Goal: Transaction & Acquisition: Purchase product/service

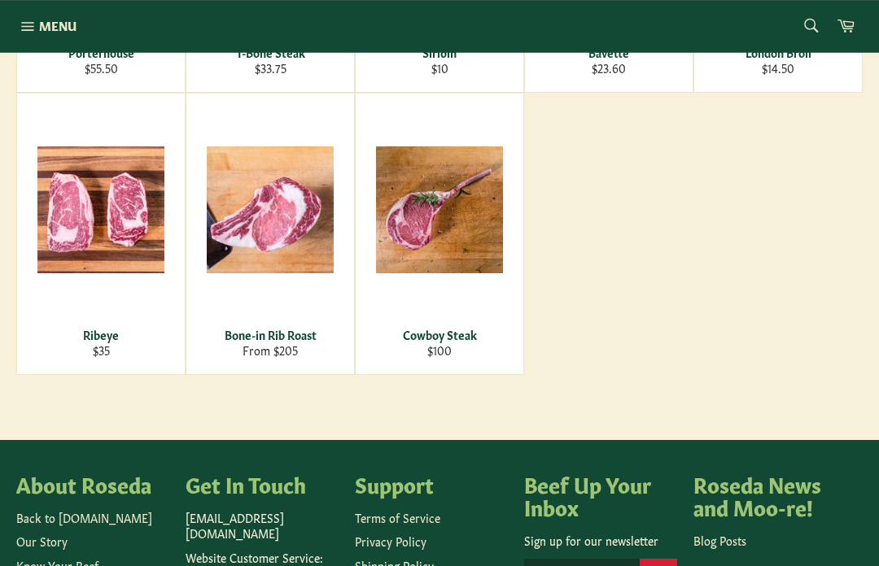
scroll to position [823, 0]
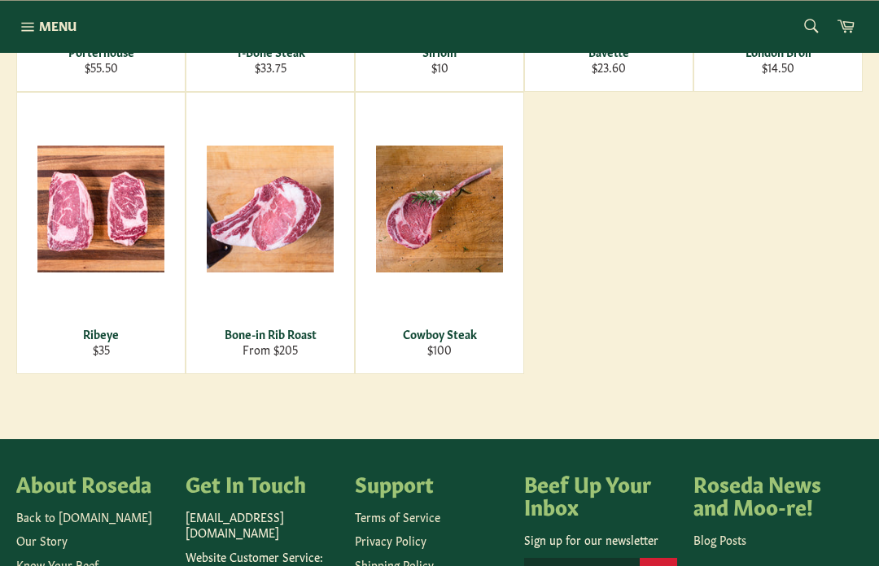
click at [229, 331] on div "Bone-in Rib Roast" at bounding box center [270, 333] width 147 height 15
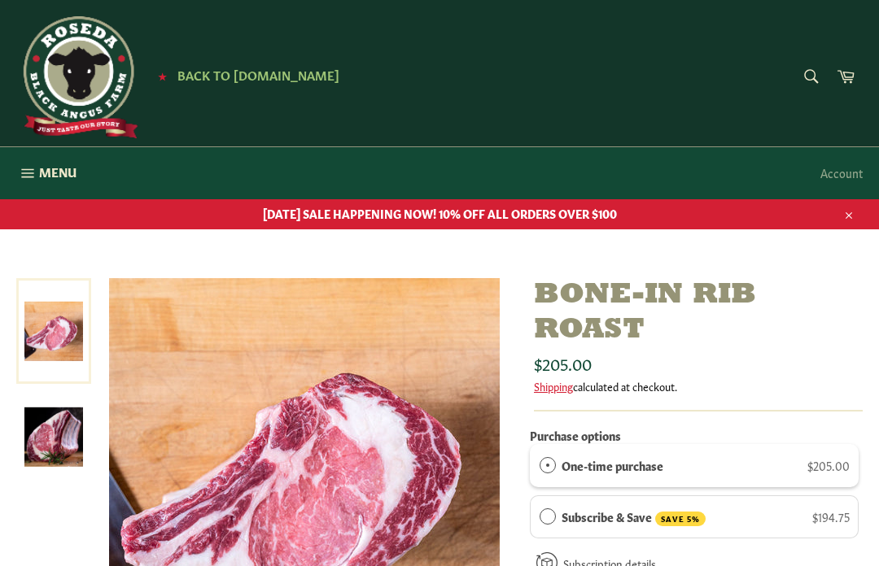
click at [198, 79] on span "Back to [DOMAIN_NAME]" at bounding box center [258, 74] width 162 height 17
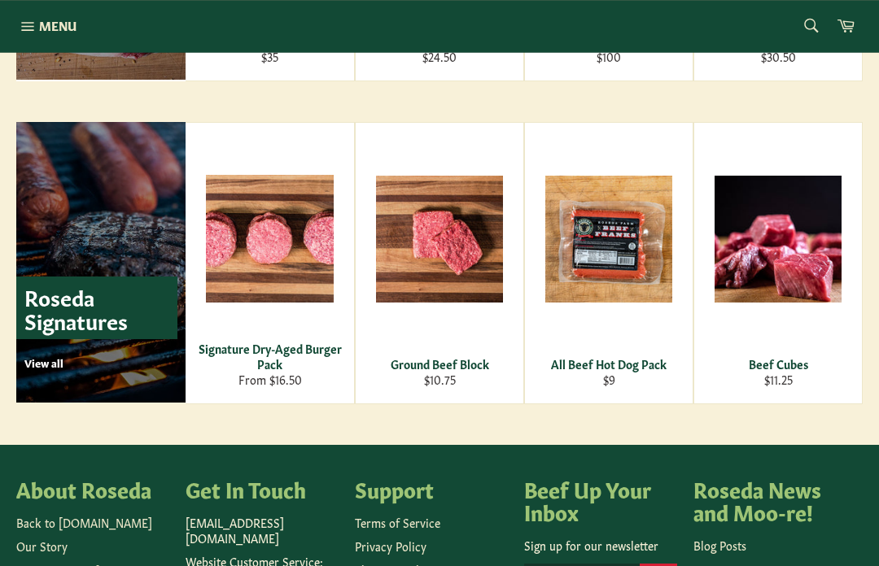
scroll to position [2193, 0]
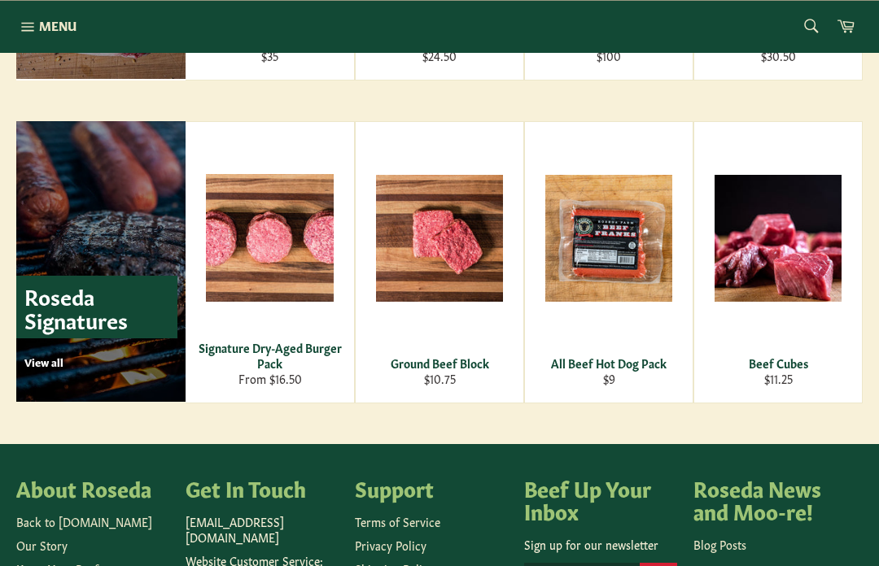
click at [49, 376] on link "Roseda Signatures View all" at bounding box center [100, 261] width 169 height 281
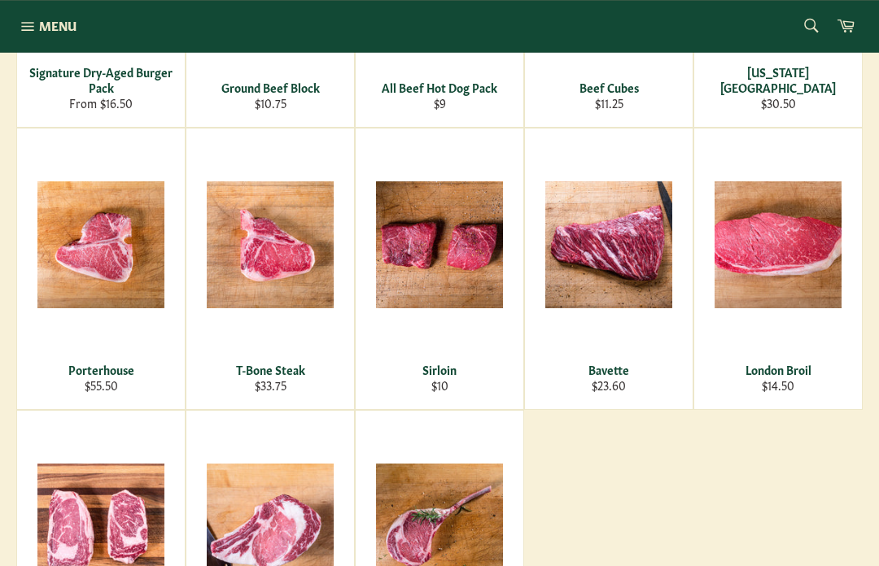
scroll to position [481, 0]
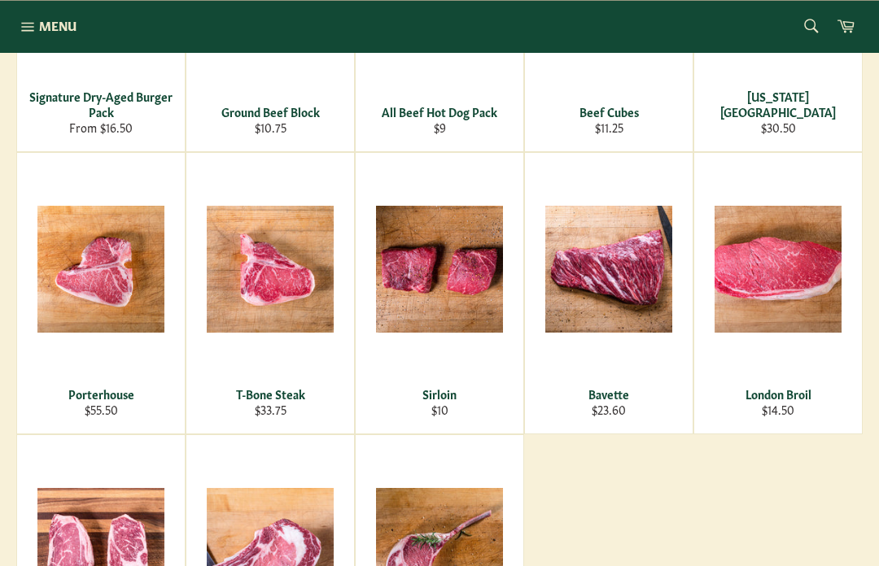
click at [804, 380] on div "View" at bounding box center [778, 293] width 168 height 281
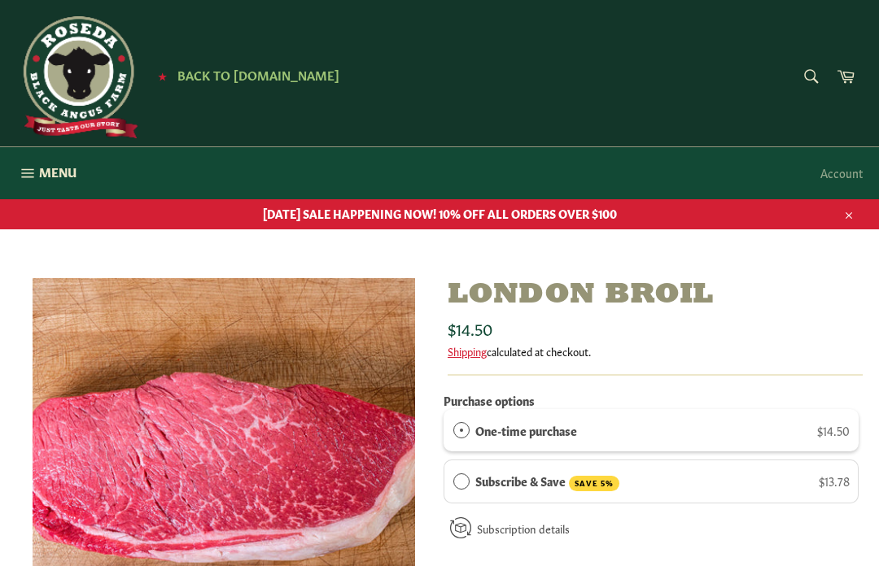
click at [812, 83] on form "Search Search" at bounding box center [809, 77] width 37 height 37
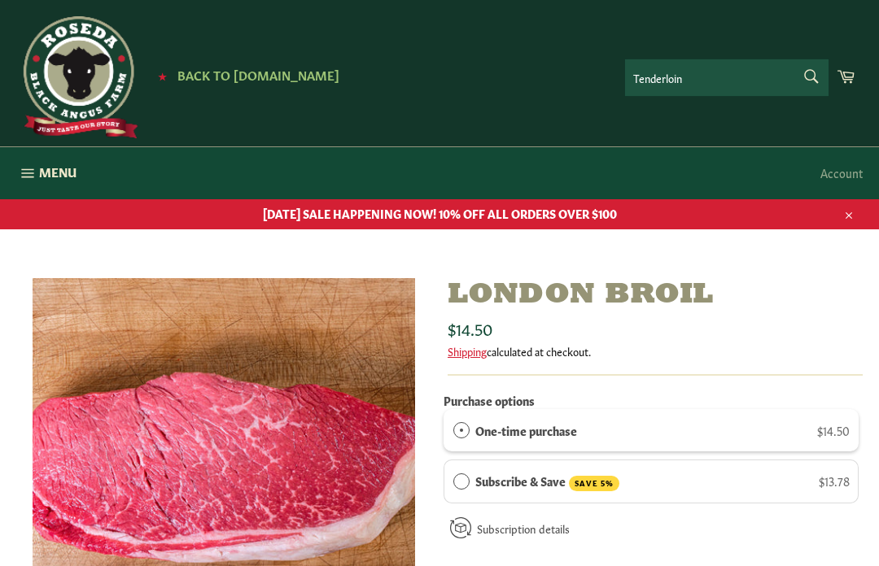
type input "Tenderloin"
click at [809, 76] on button "Search" at bounding box center [809, 76] width 37 height 34
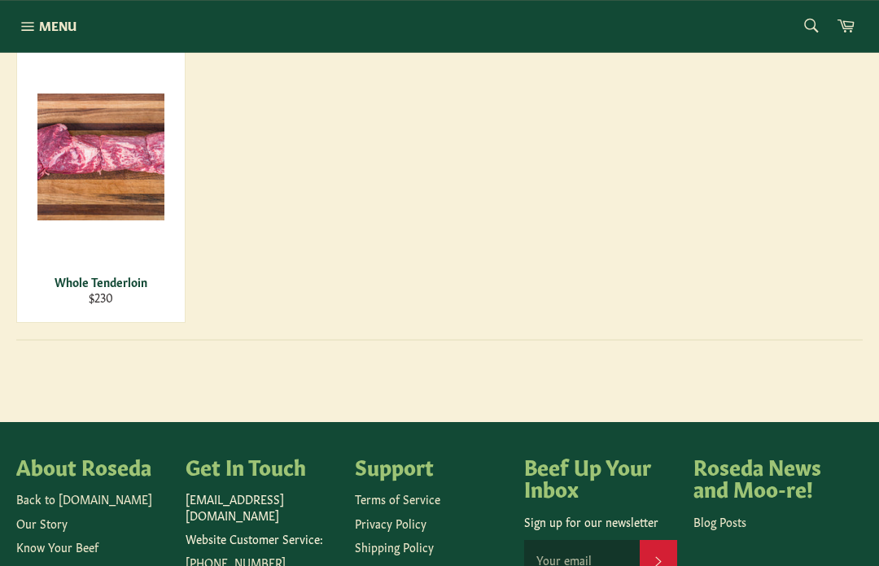
scroll to position [349, 0]
click at [89, 254] on div "View" at bounding box center [101, 181] width 168 height 281
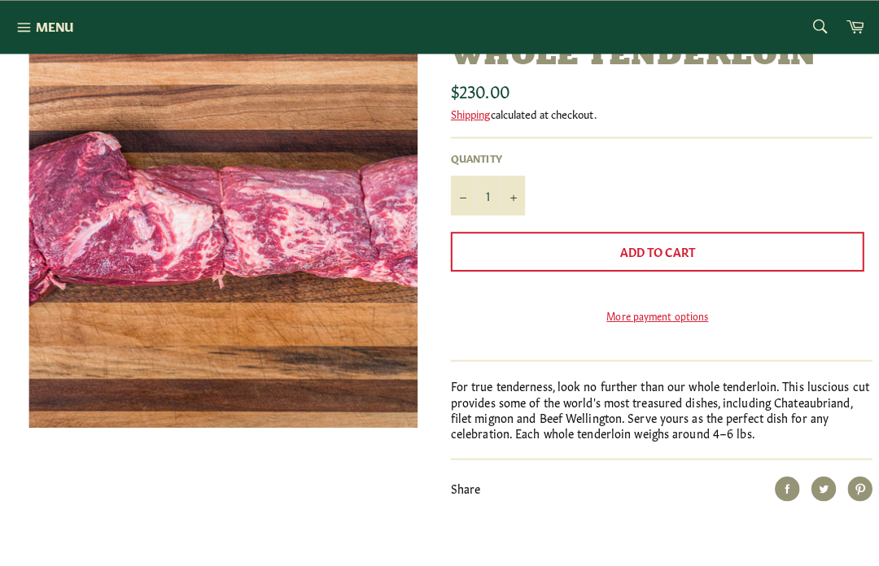
scroll to position [240, 0]
click at [710, 240] on button "Add to Cart" at bounding box center [650, 247] width 407 height 39
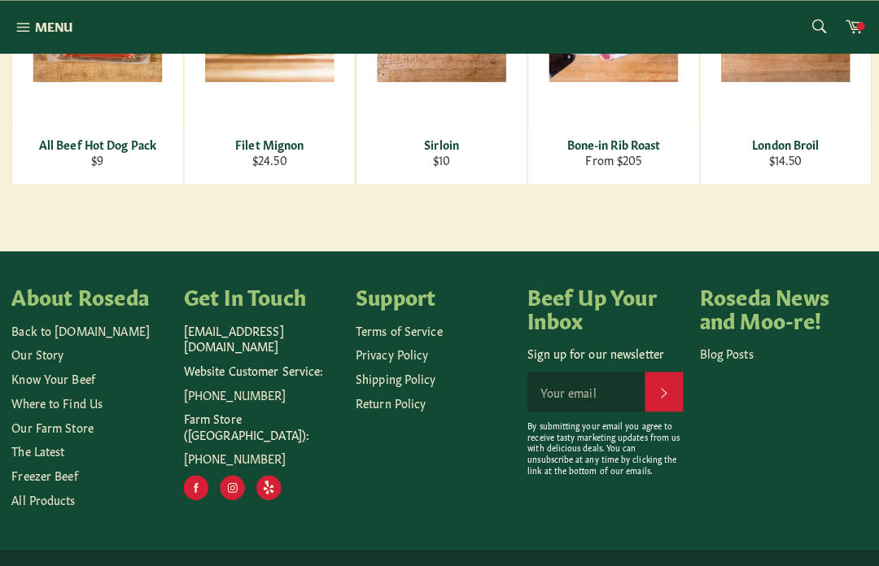
scroll to position [980, 0]
click at [41, 499] on link "All Products" at bounding box center [47, 491] width 63 height 16
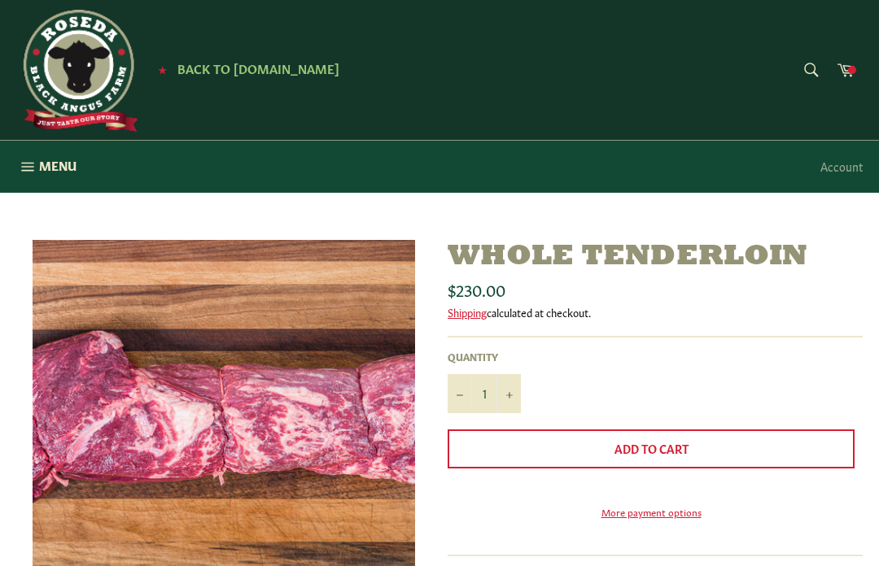
scroll to position [0, 0]
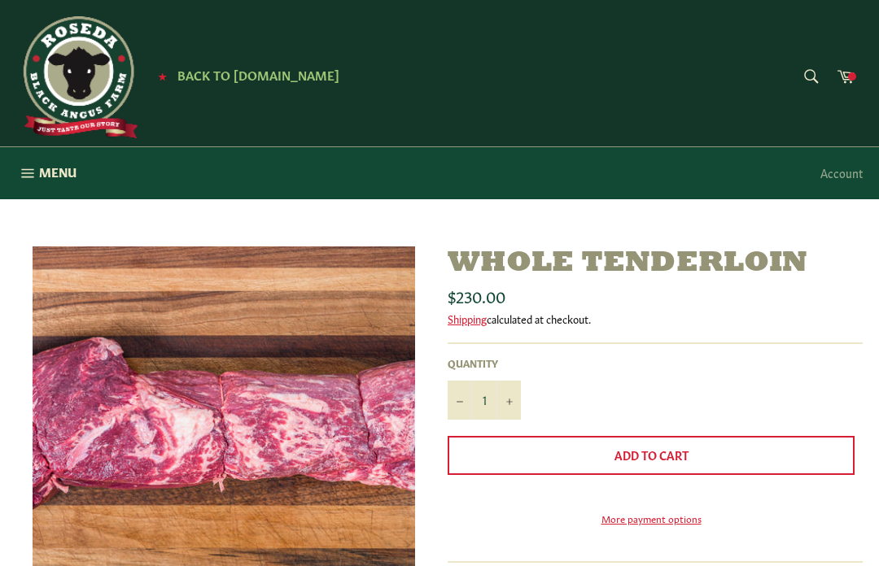
click at [44, 180] on span "Menu" at bounding box center [57, 172] width 37 height 17
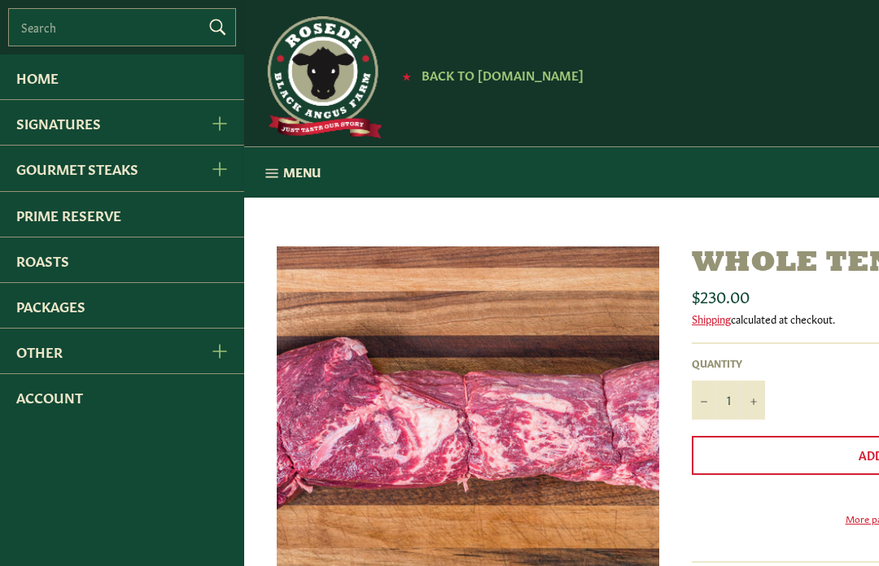
click at [46, 265] on link "Roasts" at bounding box center [122, 260] width 244 height 45
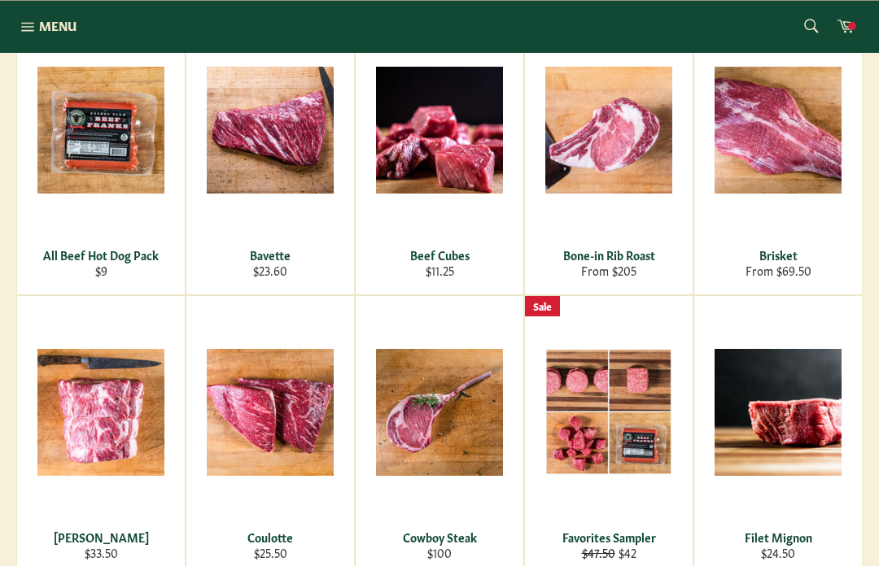
scroll to position [334, 0]
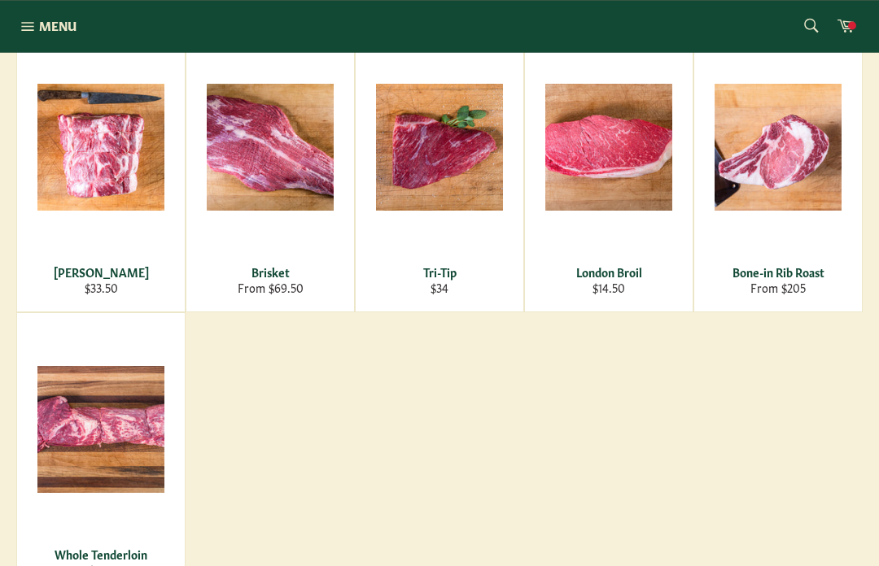
scroll to position [320, 0]
click at [28, 25] on icon "button" at bounding box center [27, 26] width 12 height 9
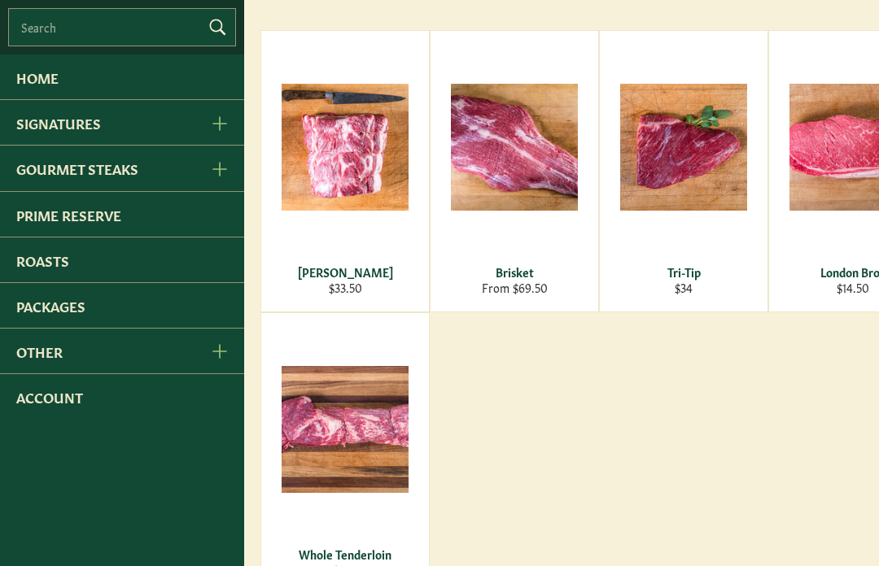
click at [80, 181] on link "Gourmet Steaks" at bounding box center [96, 168] width 193 height 45
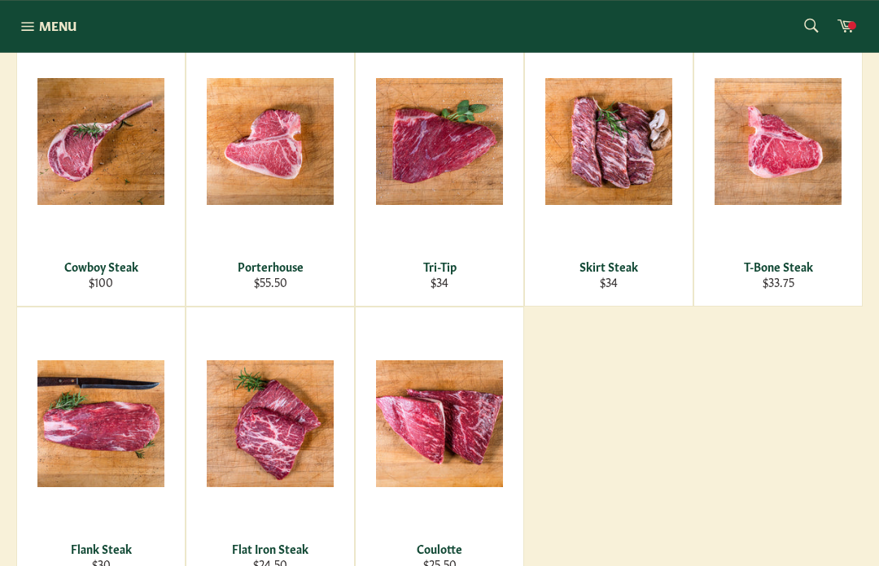
scroll to position [609, 0]
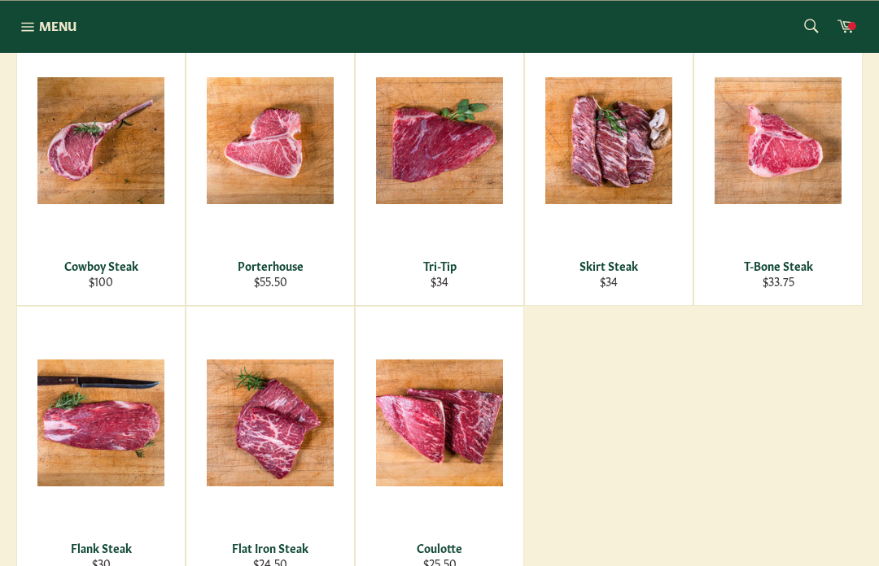
click at [51, 553] on div "Flank Steak" at bounding box center [101, 547] width 147 height 15
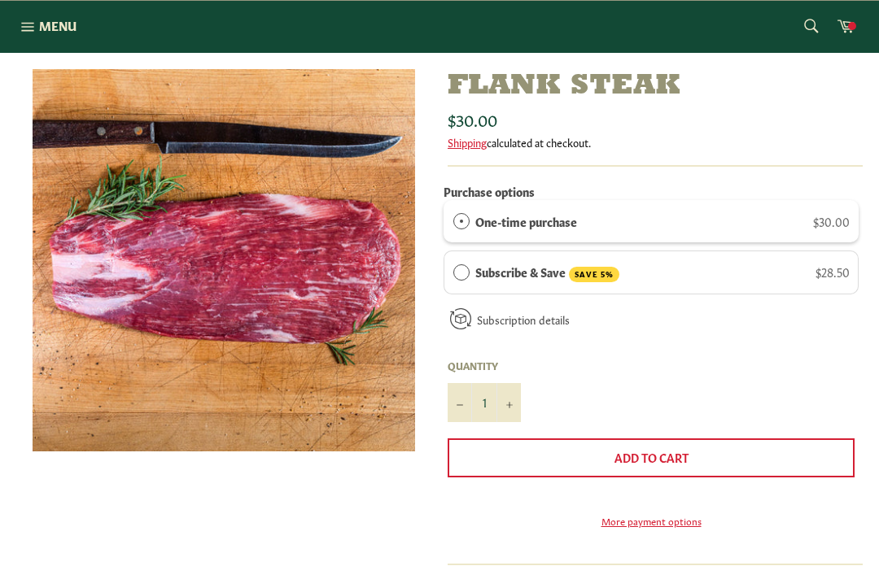
scroll to position [208, 0]
click at [102, 271] on img at bounding box center [224, 261] width 382 height 382
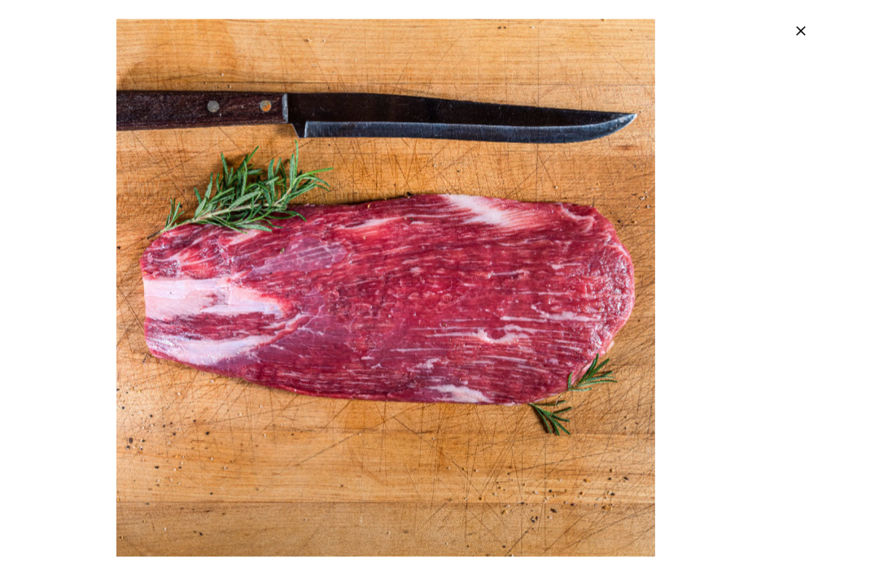
scroll to position [86, 0]
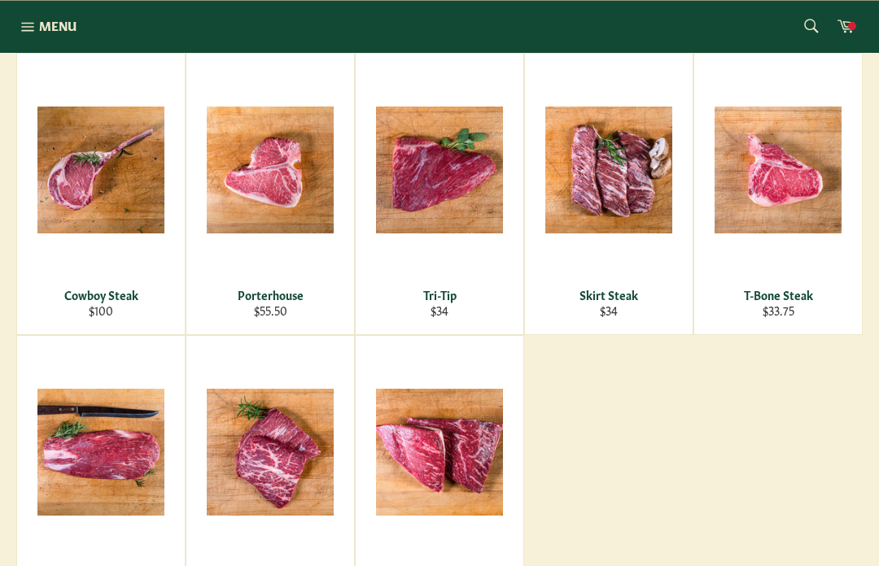
scroll to position [578, 0]
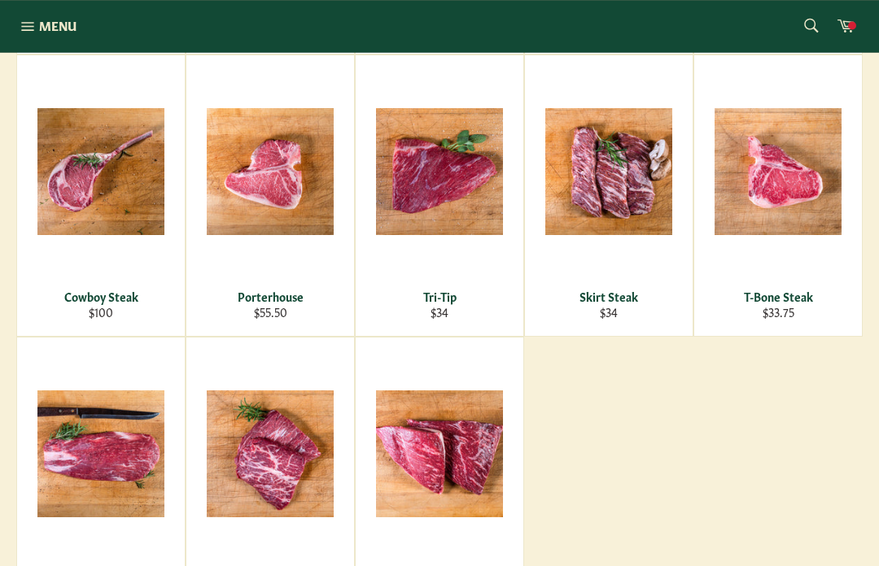
click at [593, 178] on span "View" at bounding box center [608, 198] width 104 height 41
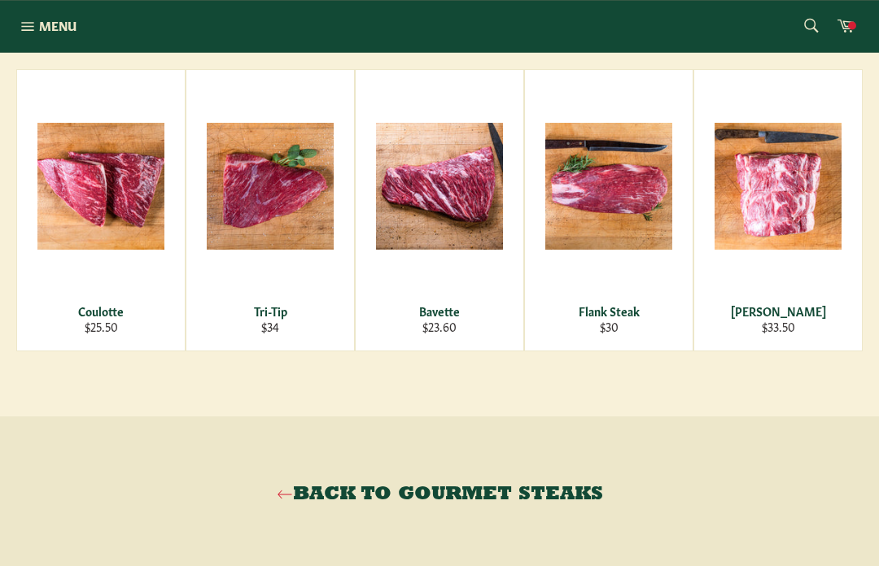
scroll to position [1009, 0]
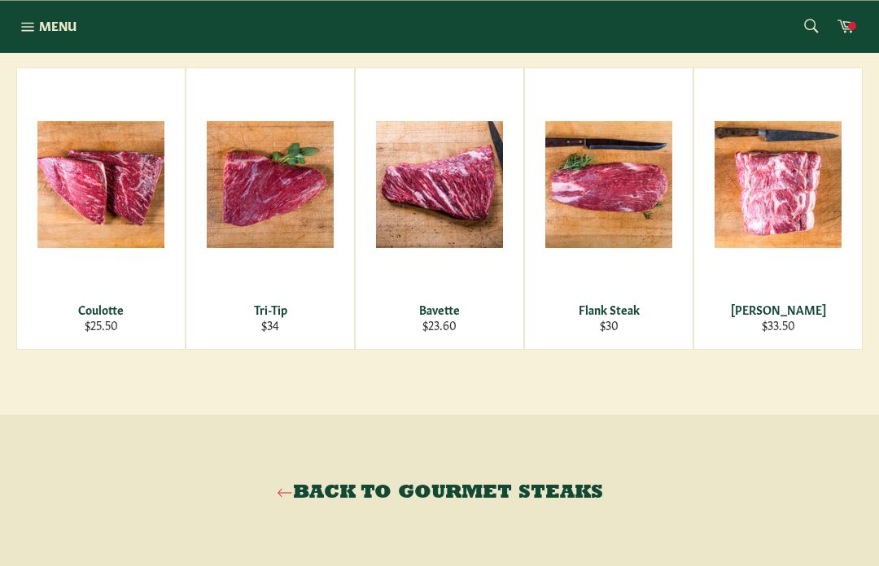
click at [805, 315] on div "View" at bounding box center [778, 208] width 168 height 281
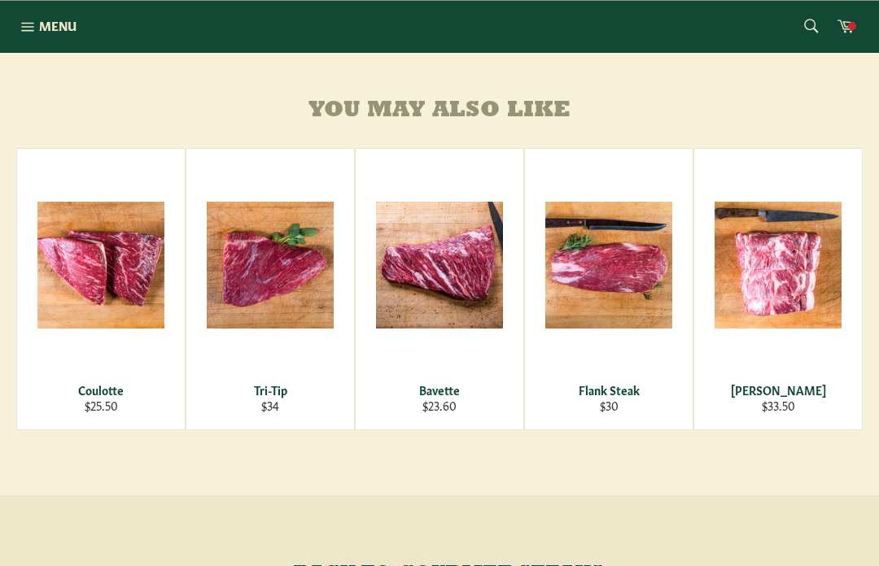
scroll to position [923, 0]
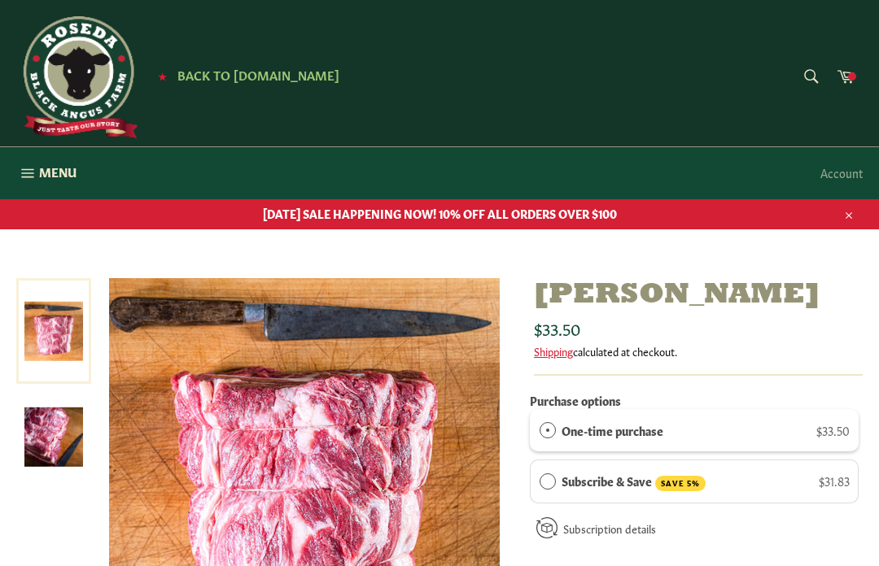
click at [854, 225] on button "Close" at bounding box center [847, 214] width 30 height 32
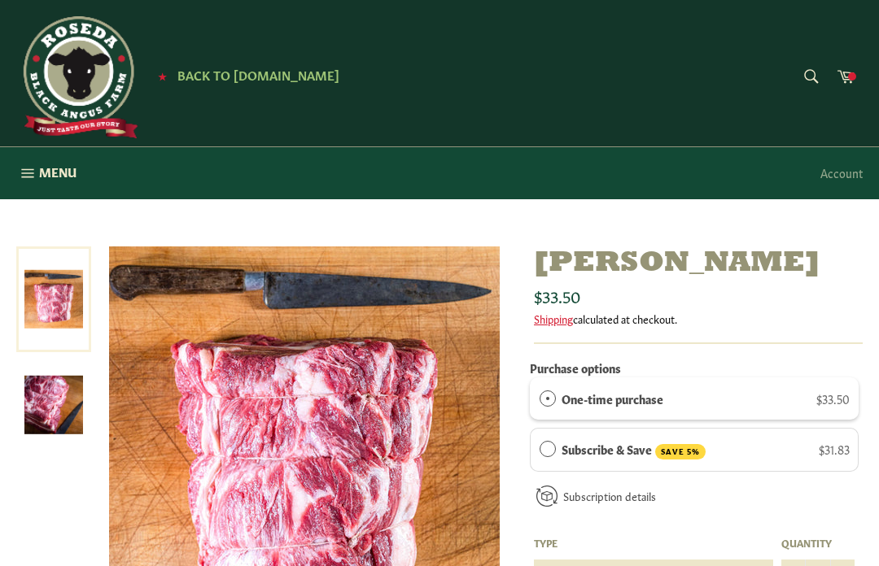
click at [851, 88] on link "Cart" at bounding box center [845, 77] width 34 height 37
